Goal: Navigation & Orientation: Find specific page/section

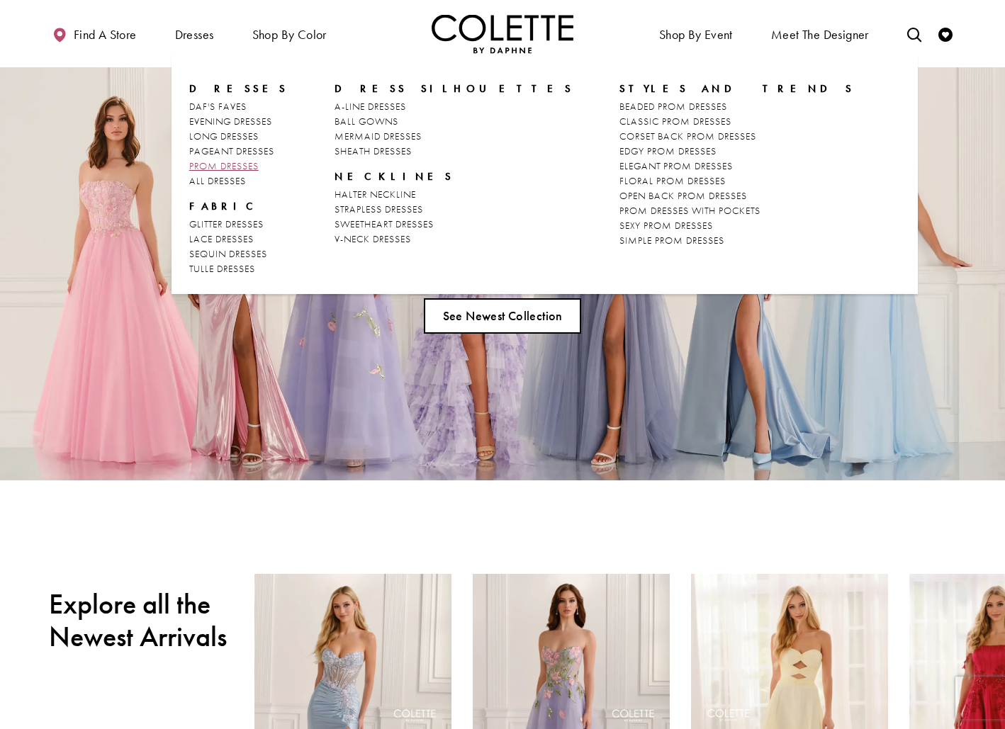
click at [222, 164] on span "PROM DRESSES" at bounding box center [223, 165] width 69 height 13
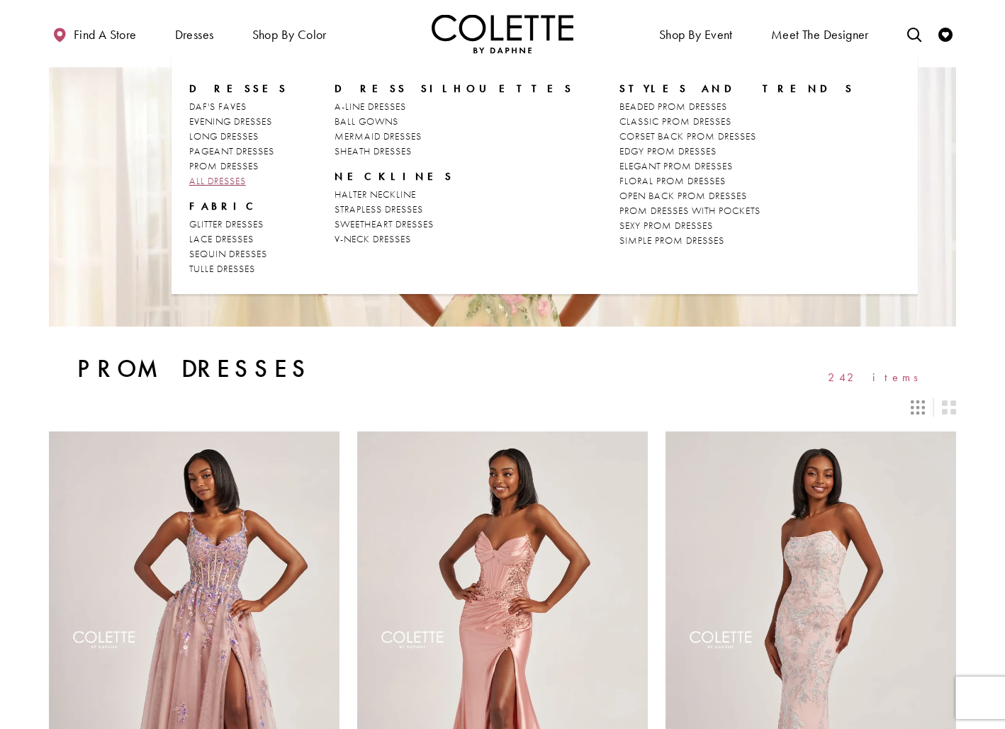
click at [217, 176] on span "ALL DRESSES" at bounding box center [217, 180] width 57 height 13
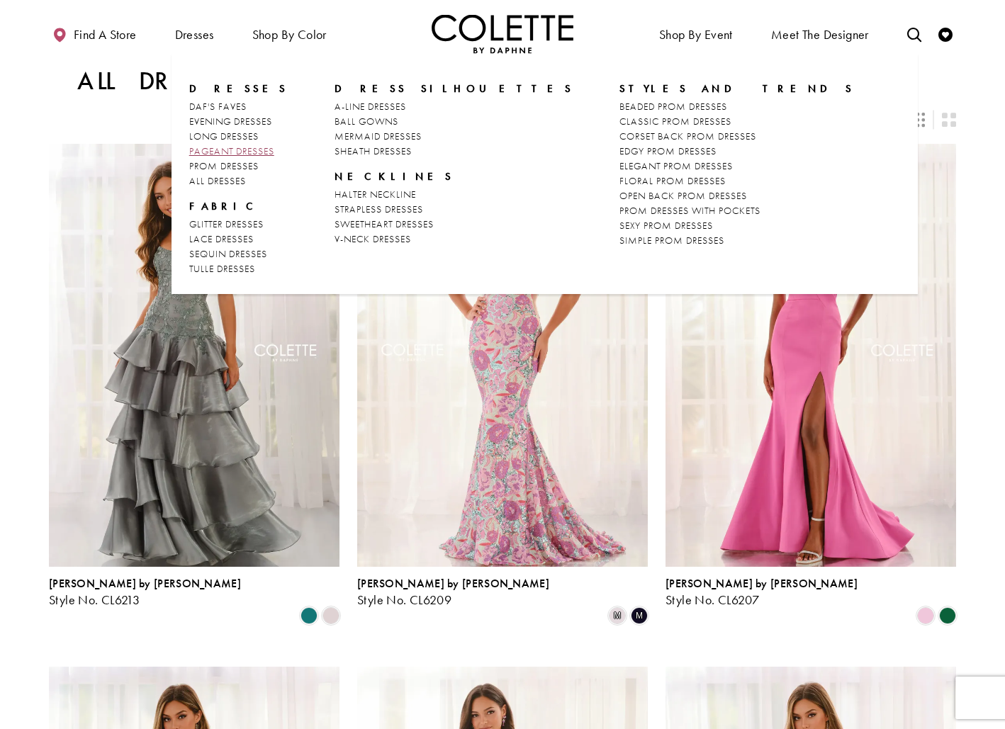
click at [232, 152] on span "PAGEANT DRESSES" at bounding box center [231, 151] width 85 height 13
